Goal: Use online tool/utility: Utilize a website feature to perform a specific function

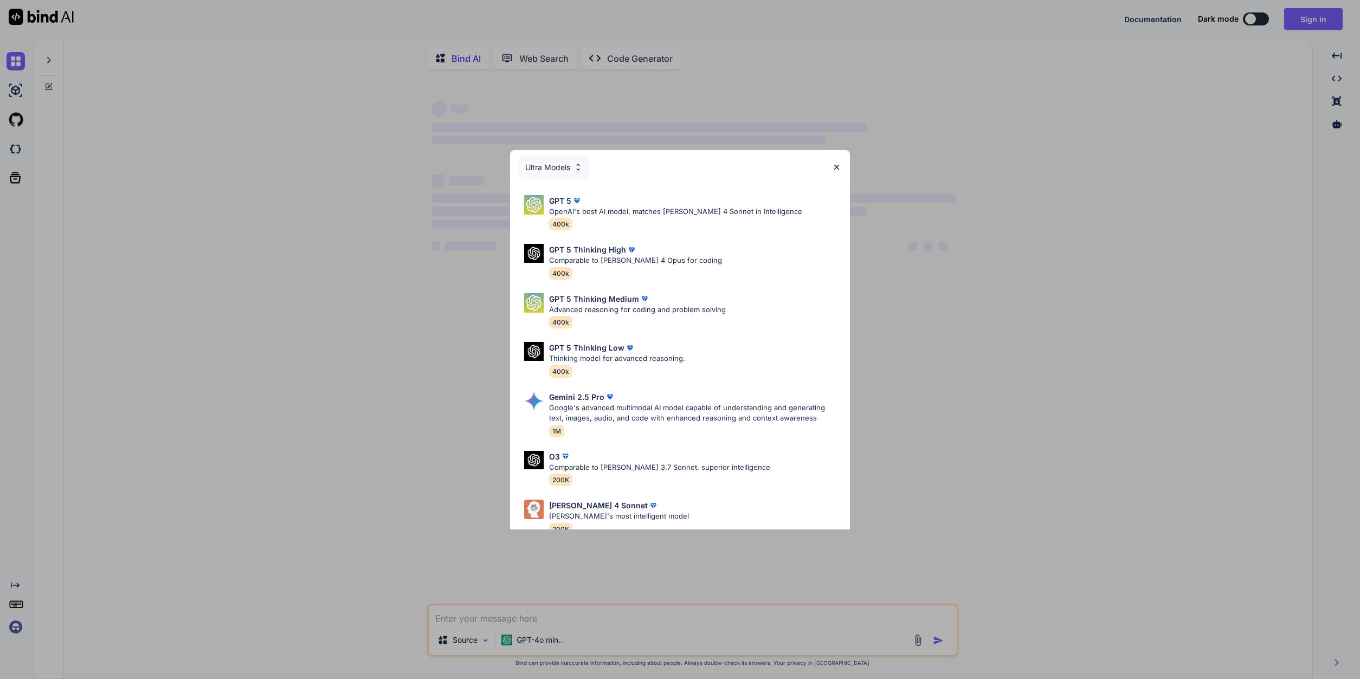
type textarea "x"
click at [1237, 70] on div "Ultra Models GPT 5 OpenAI's best AI model, matches [PERSON_NAME] 4 Sonnet in In…" at bounding box center [680, 339] width 1360 height 679
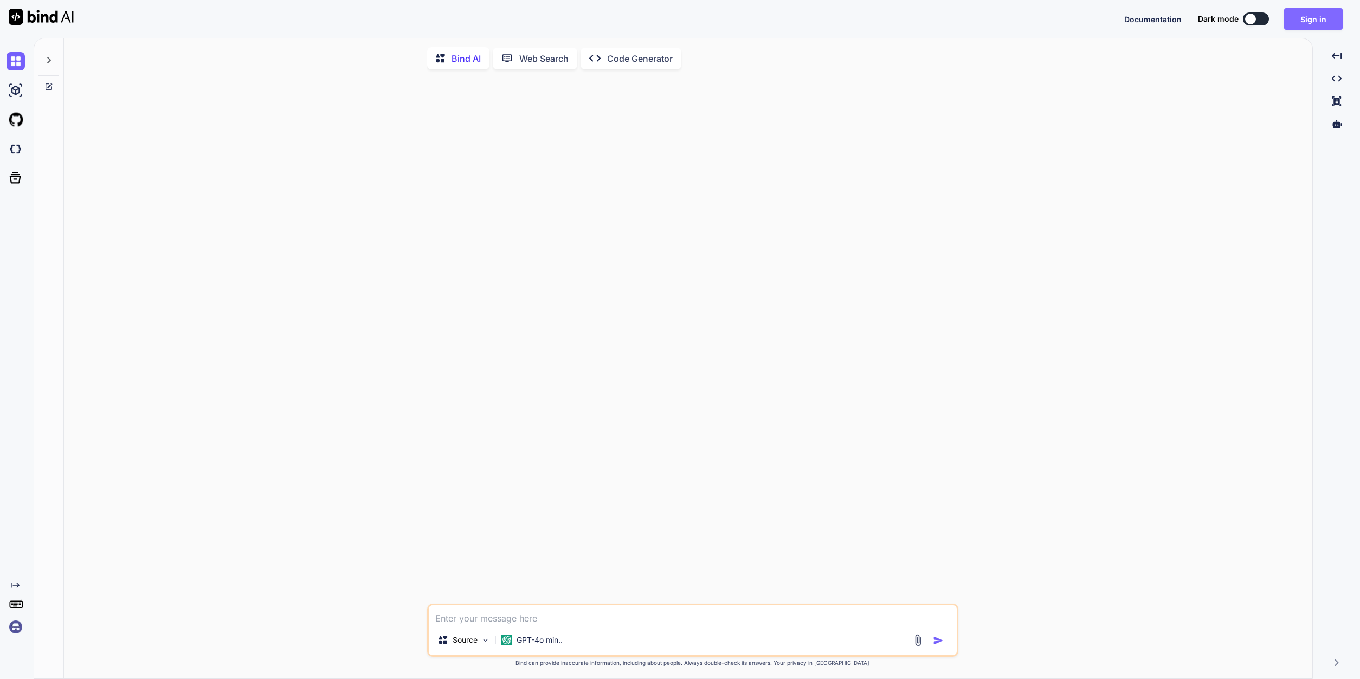
click at [1301, 20] on button "Sign in" at bounding box center [1313, 19] width 59 height 22
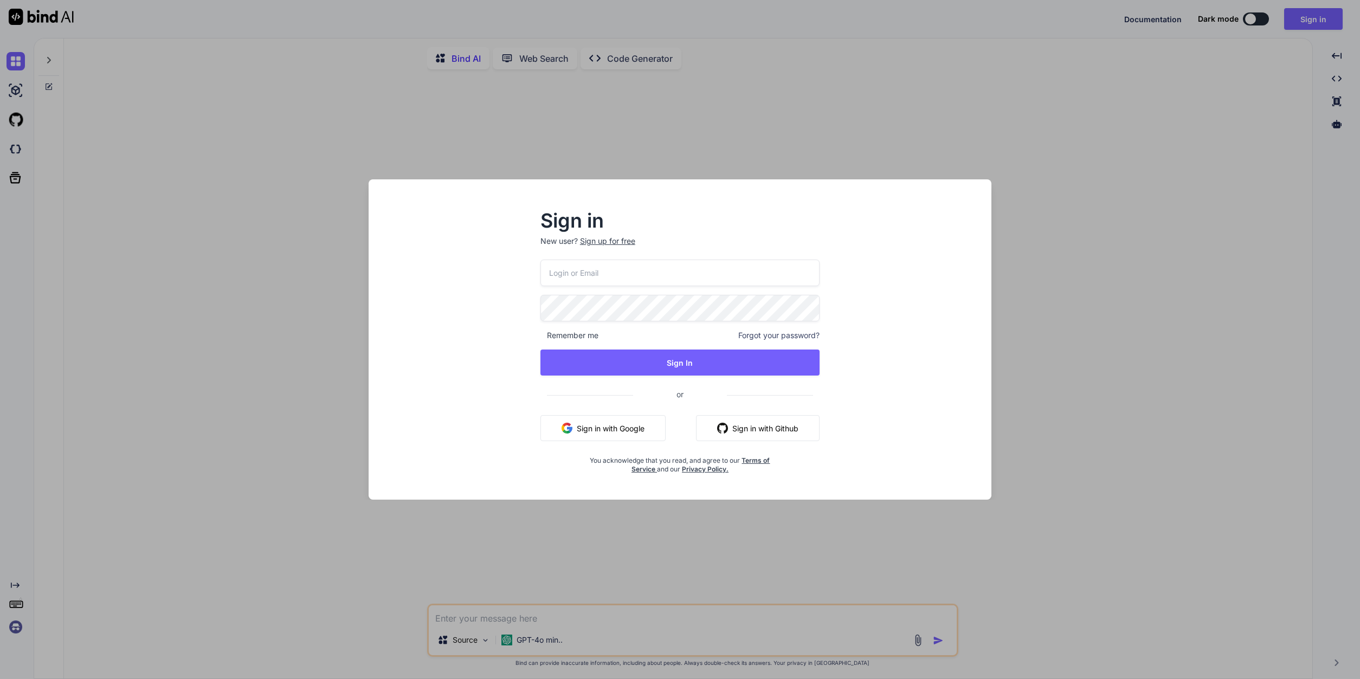
click at [670, 280] on input "email" at bounding box center [679, 273] width 279 height 27
click at [663, 273] on input "email" at bounding box center [679, 273] width 279 height 27
type input "[EMAIL_ADDRESS][DOMAIN_NAME]"
click at [900, 279] on div "Sign in New user? Sign up for free [EMAIL_ADDRESS][DOMAIN_NAME] Remember me For…" at bounding box center [680, 349] width 606 height 301
click at [681, 364] on button "Sign In" at bounding box center [679, 363] width 279 height 26
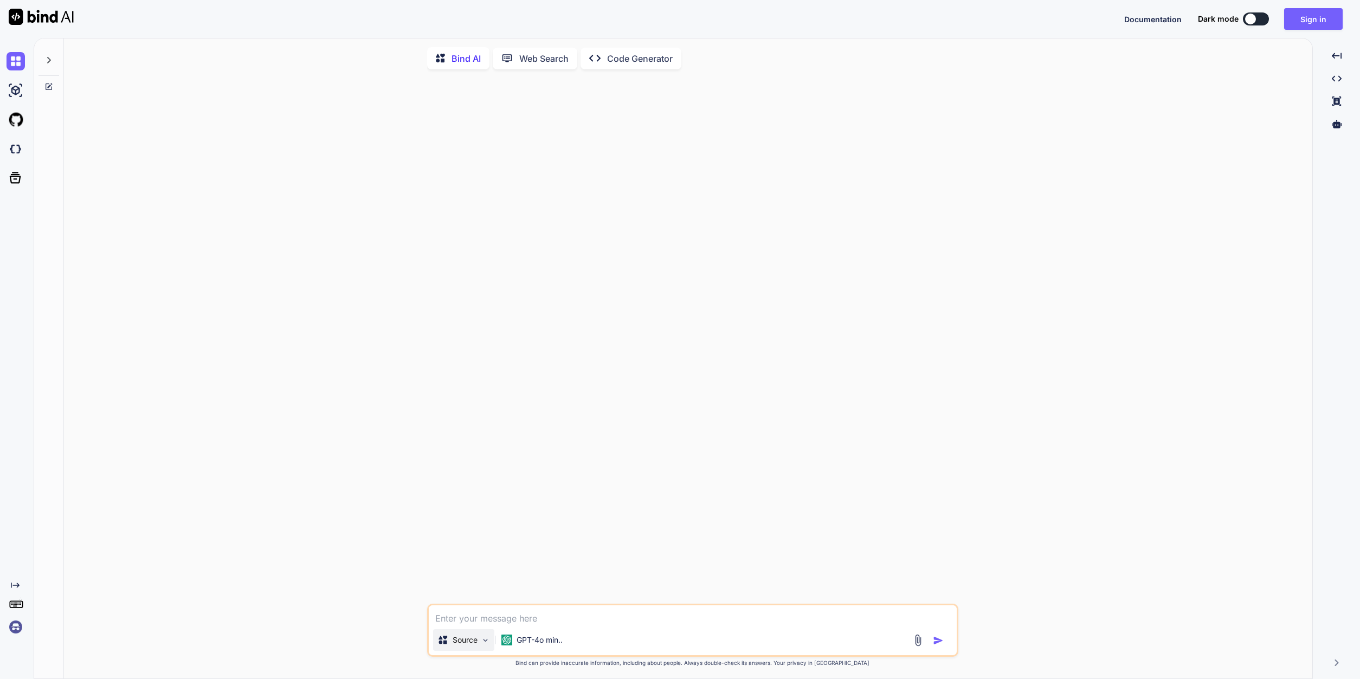
click at [492, 637] on div "Source" at bounding box center [463, 640] width 61 height 22
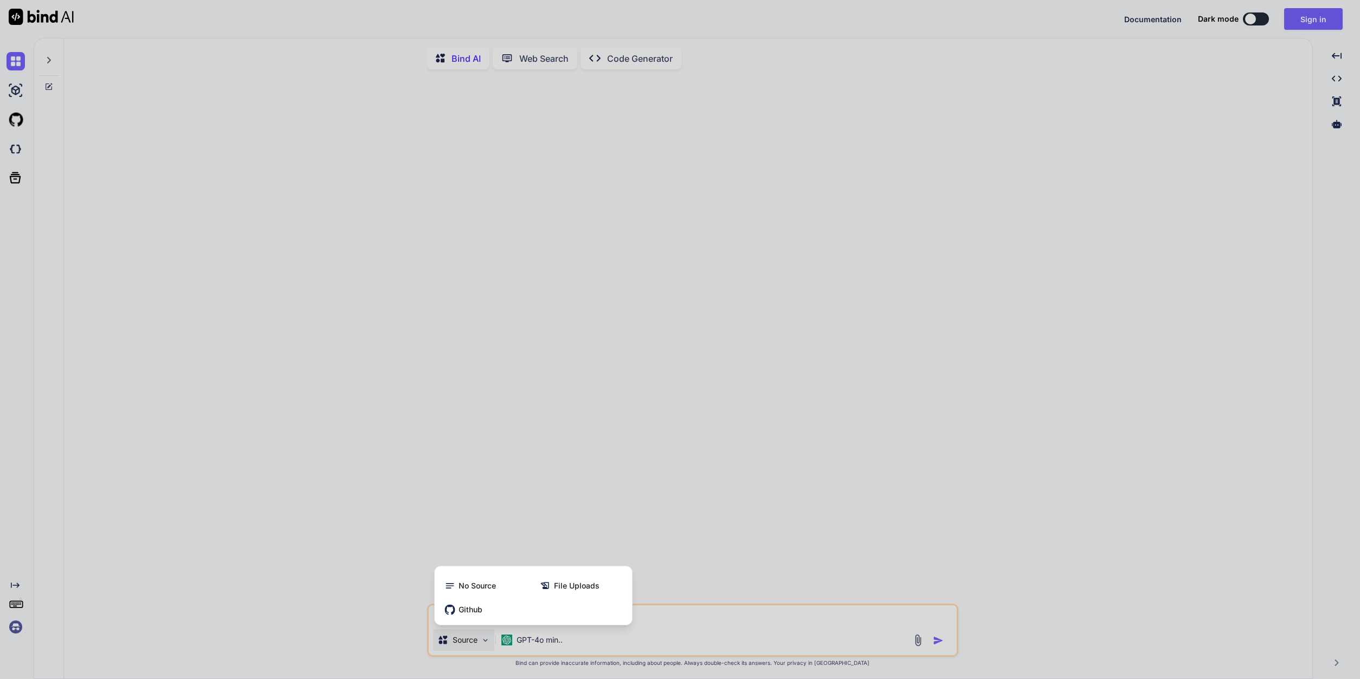
click at [492, 637] on div at bounding box center [680, 339] width 1360 height 679
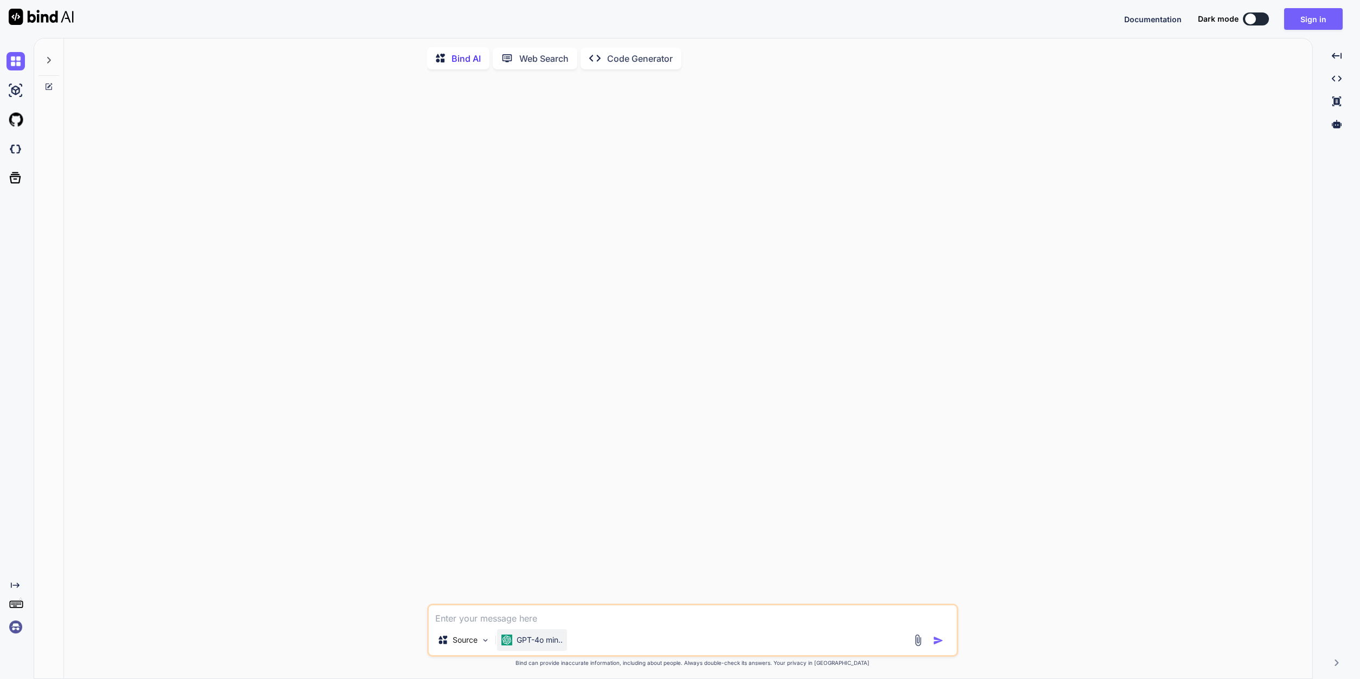
click at [556, 640] on p "GPT-4o min.." at bounding box center [540, 640] width 46 height 11
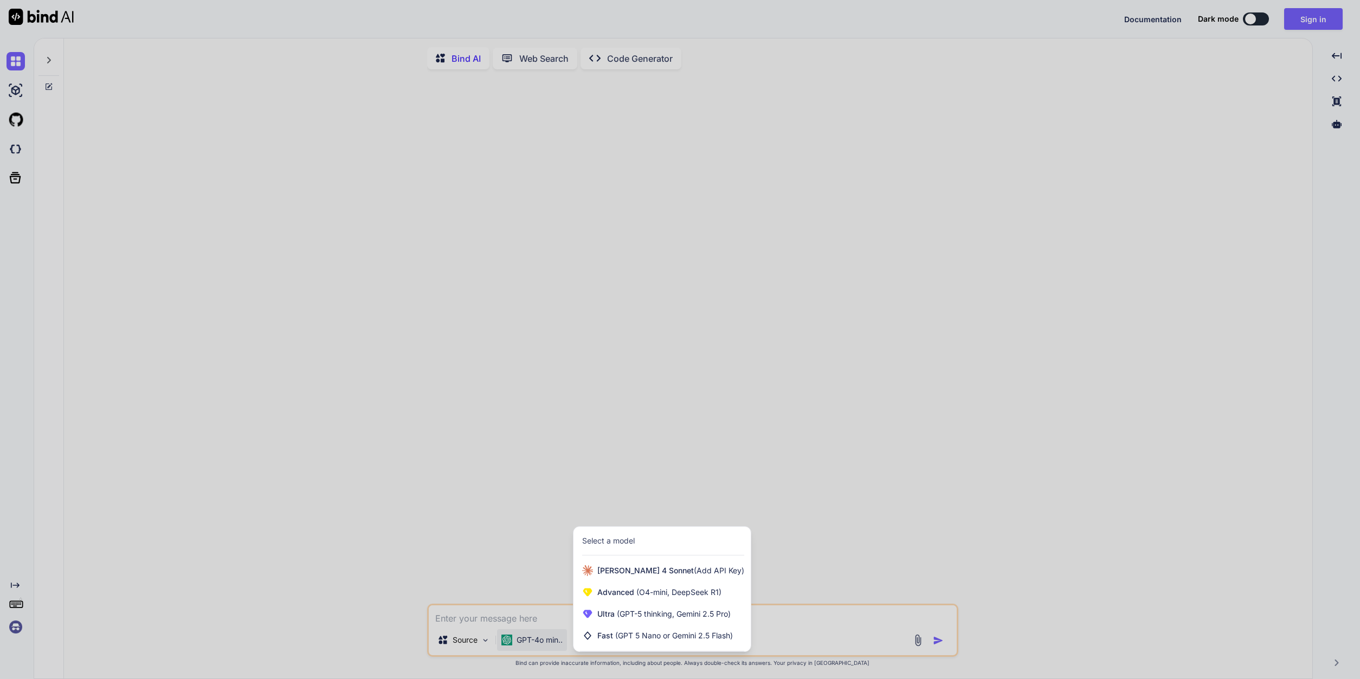
click at [779, 427] on div at bounding box center [680, 339] width 1360 height 679
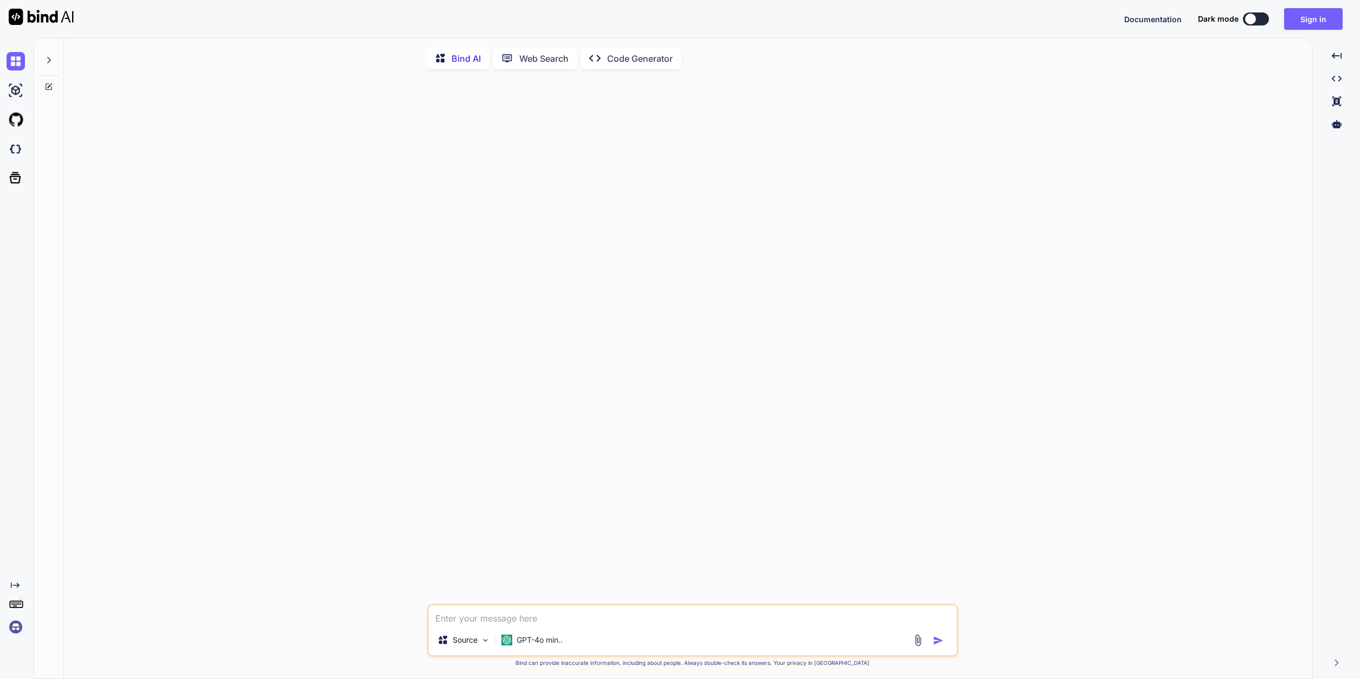
click at [623, 53] on p "Code Generator" at bounding box center [640, 58] width 66 height 13
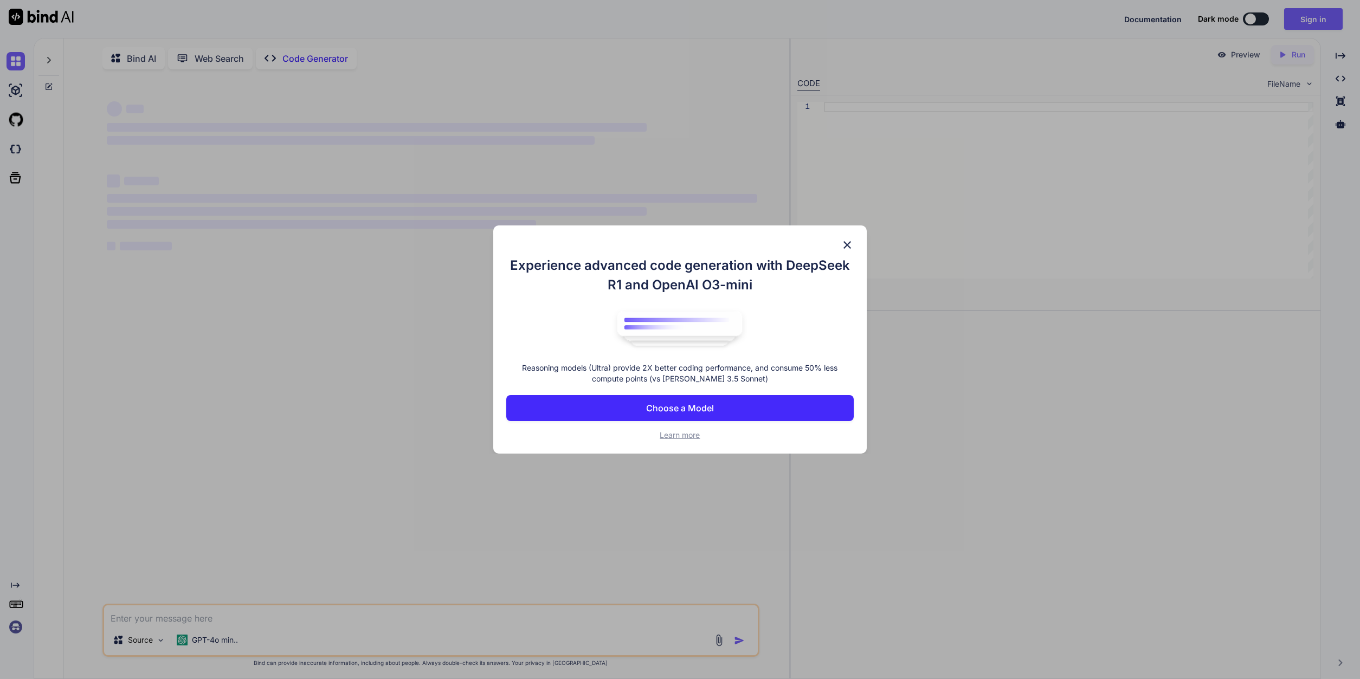
type textarea "x"
click at [701, 408] on p "Choose a Model" at bounding box center [680, 408] width 68 height 13
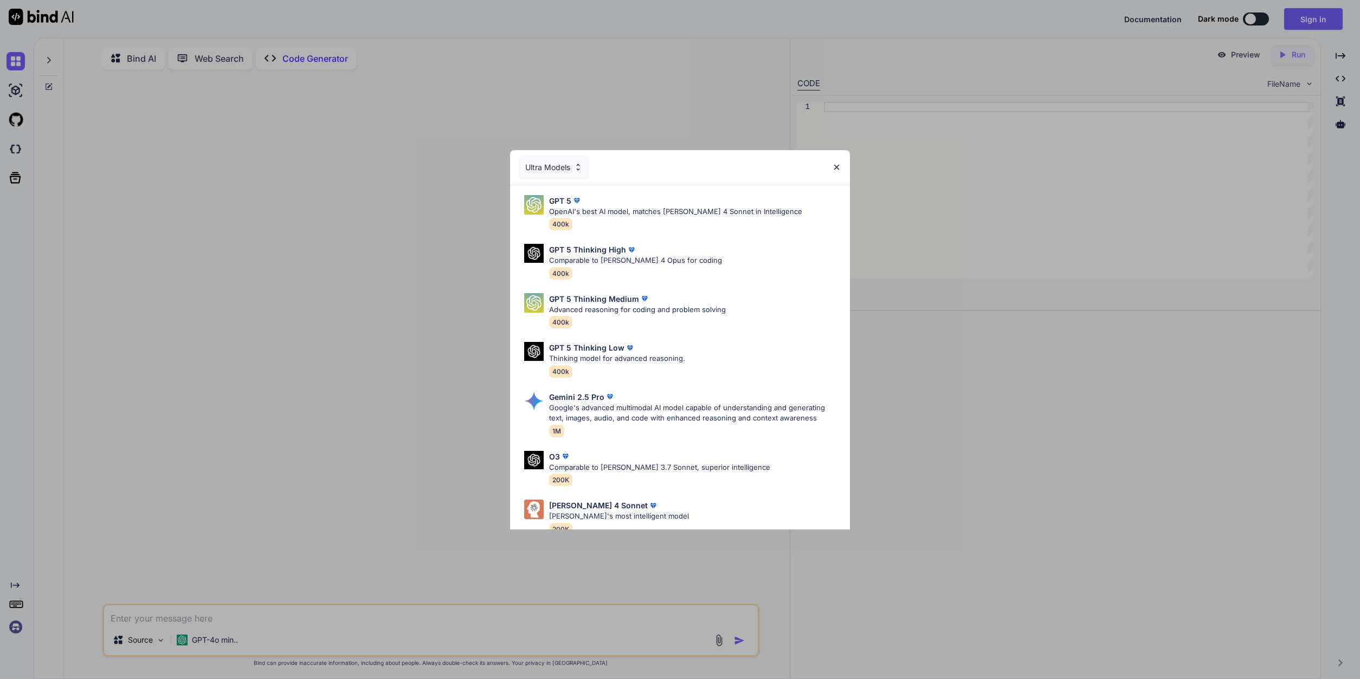
click at [574, 163] on div "Ultra Models" at bounding box center [554, 168] width 70 height 24
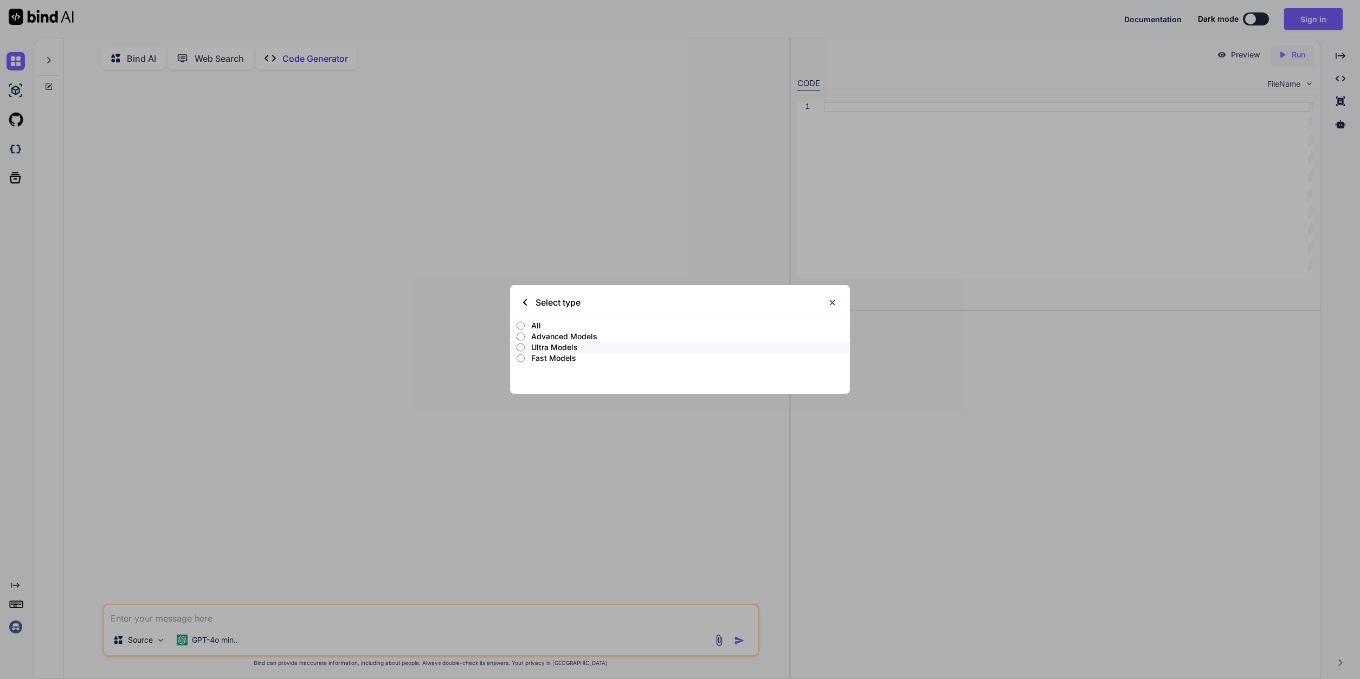
click at [520, 327] on input "All" at bounding box center [521, 325] width 8 height 9
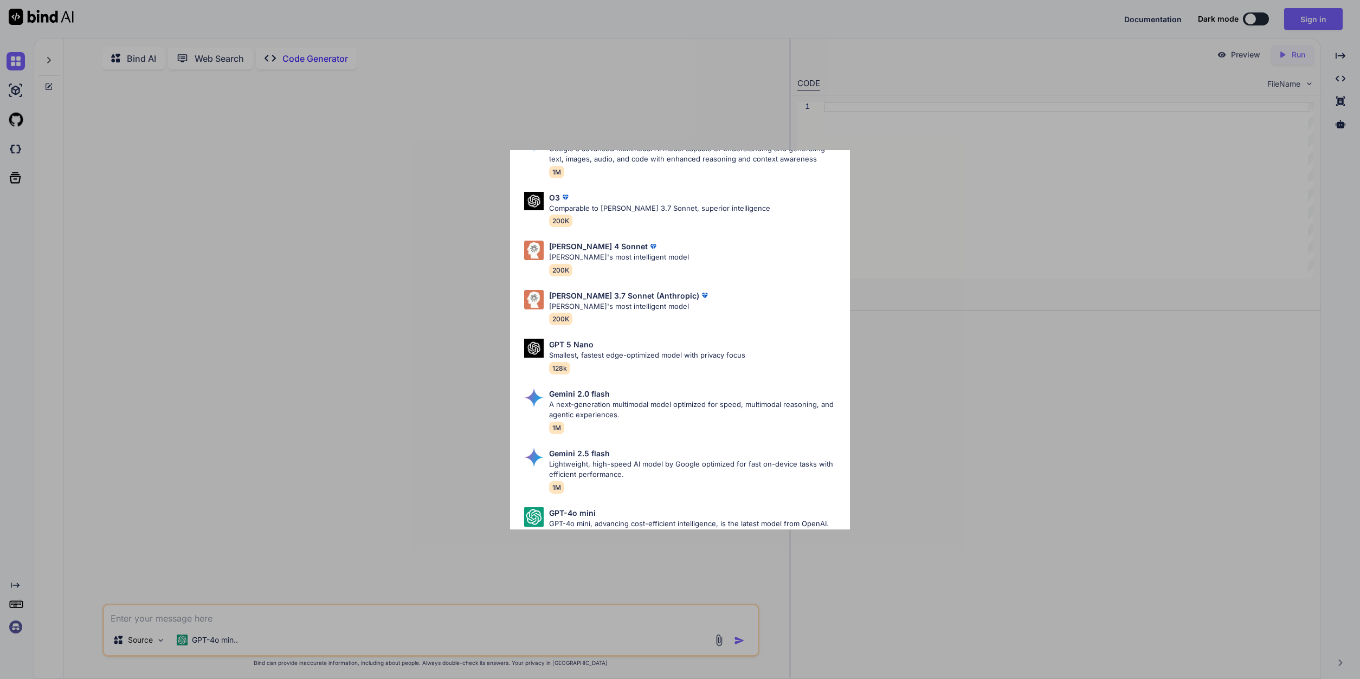
scroll to position [483, 0]
